Goal: Navigation & Orientation: Find specific page/section

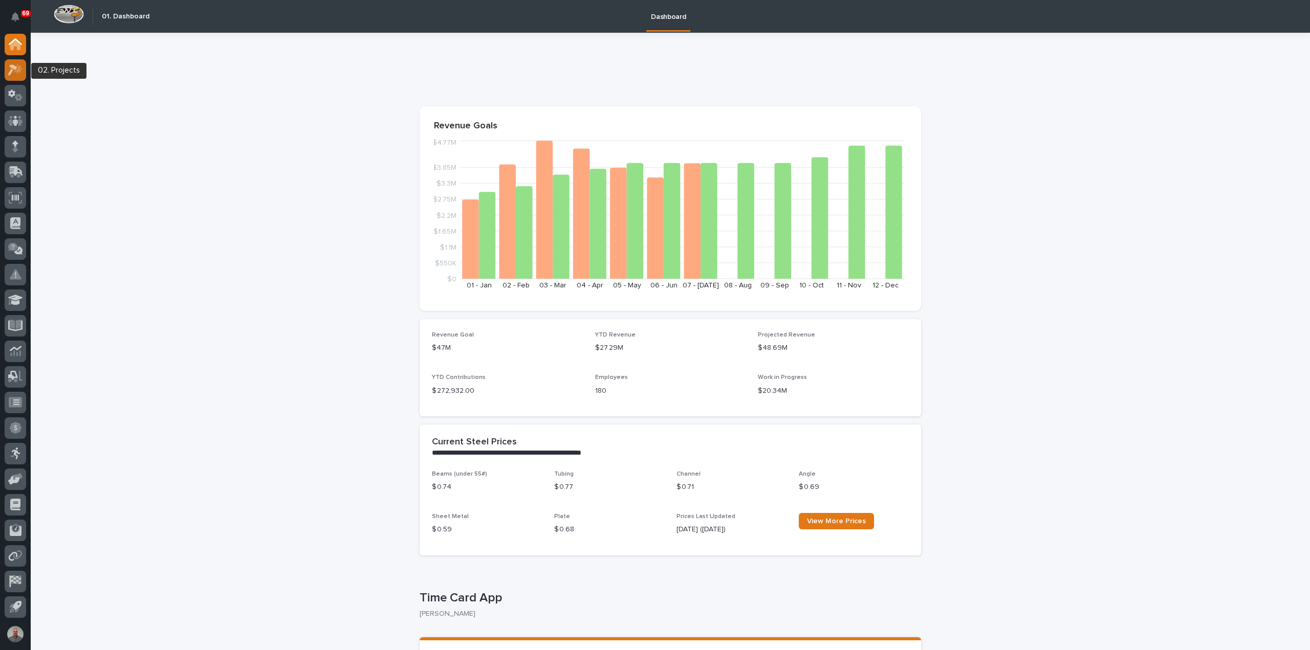
click at [16, 65] on icon at bounding box center [15, 70] width 15 height 12
click at [14, 144] on icon at bounding box center [15, 144] width 6 height 6
click at [9, 64] on icon at bounding box center [15, 70] width 15 height 12
click at [13, 67] on icon at bounding box center [12, 69] width 9 height 11
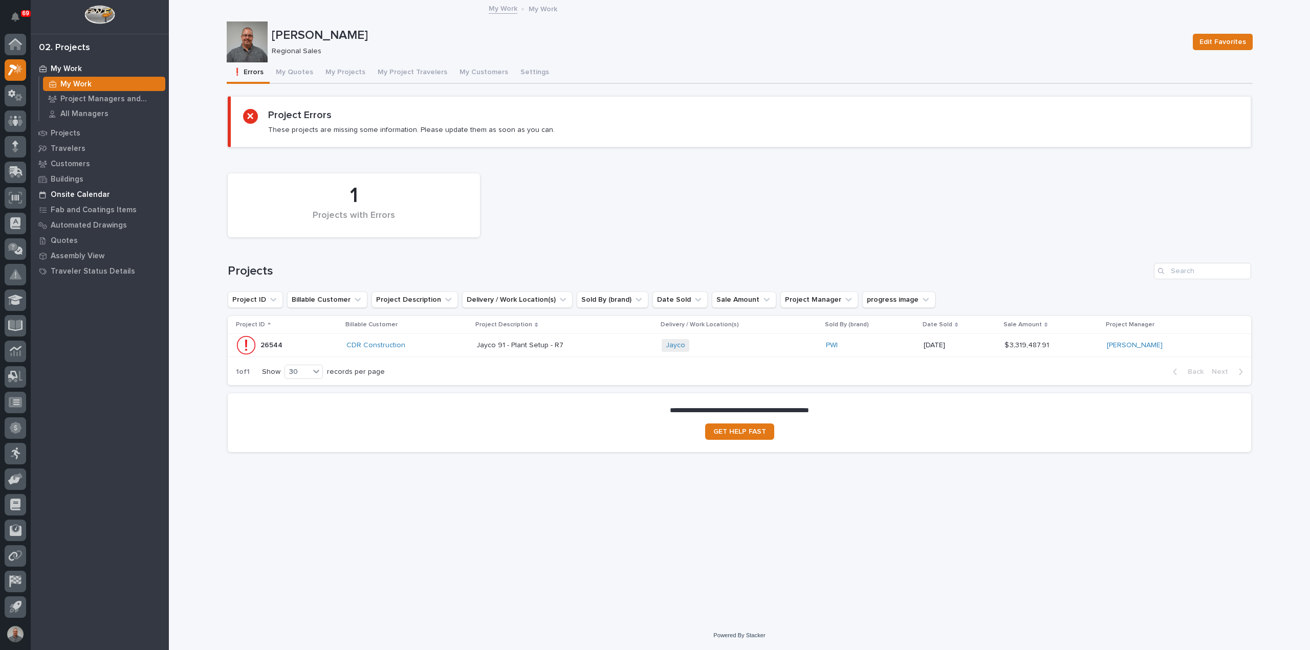
click at [61, 194] on p "Onsite Calendar" at bounding box center [80, 194] width 59 height 9
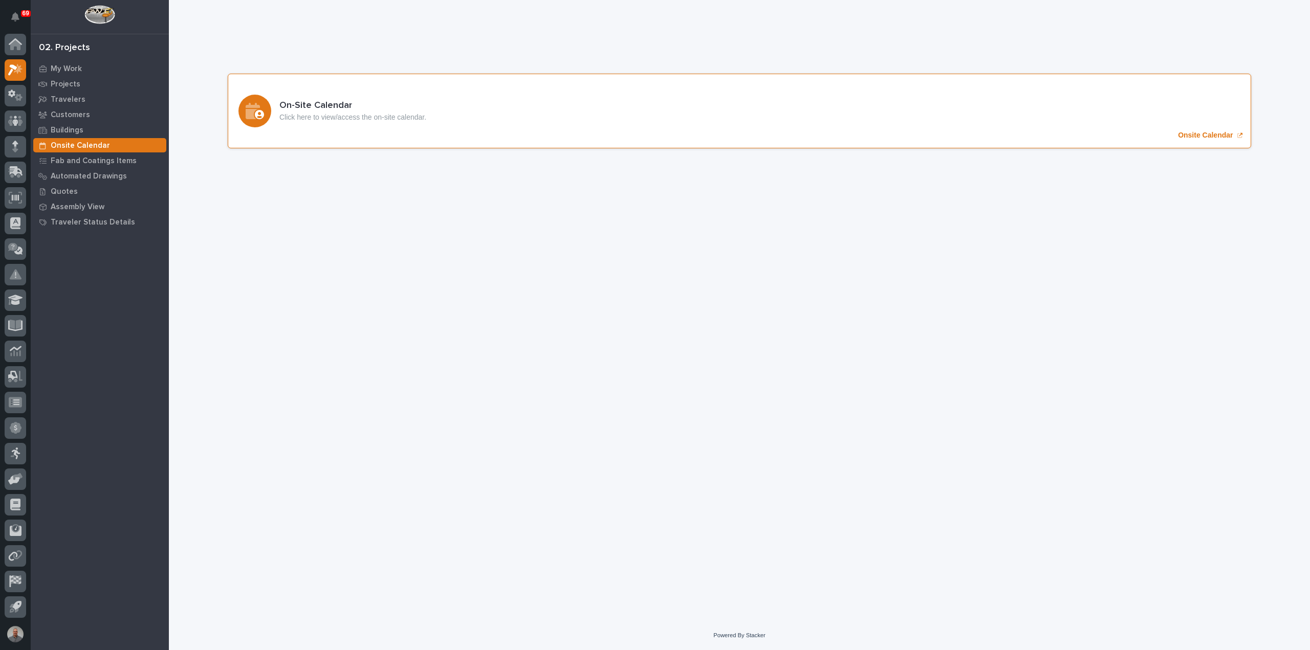
click at [1217, 133] on p "Onsite Calendar" at bounding box center [1205, 135] width 55 height 9
